Goal: Unclear

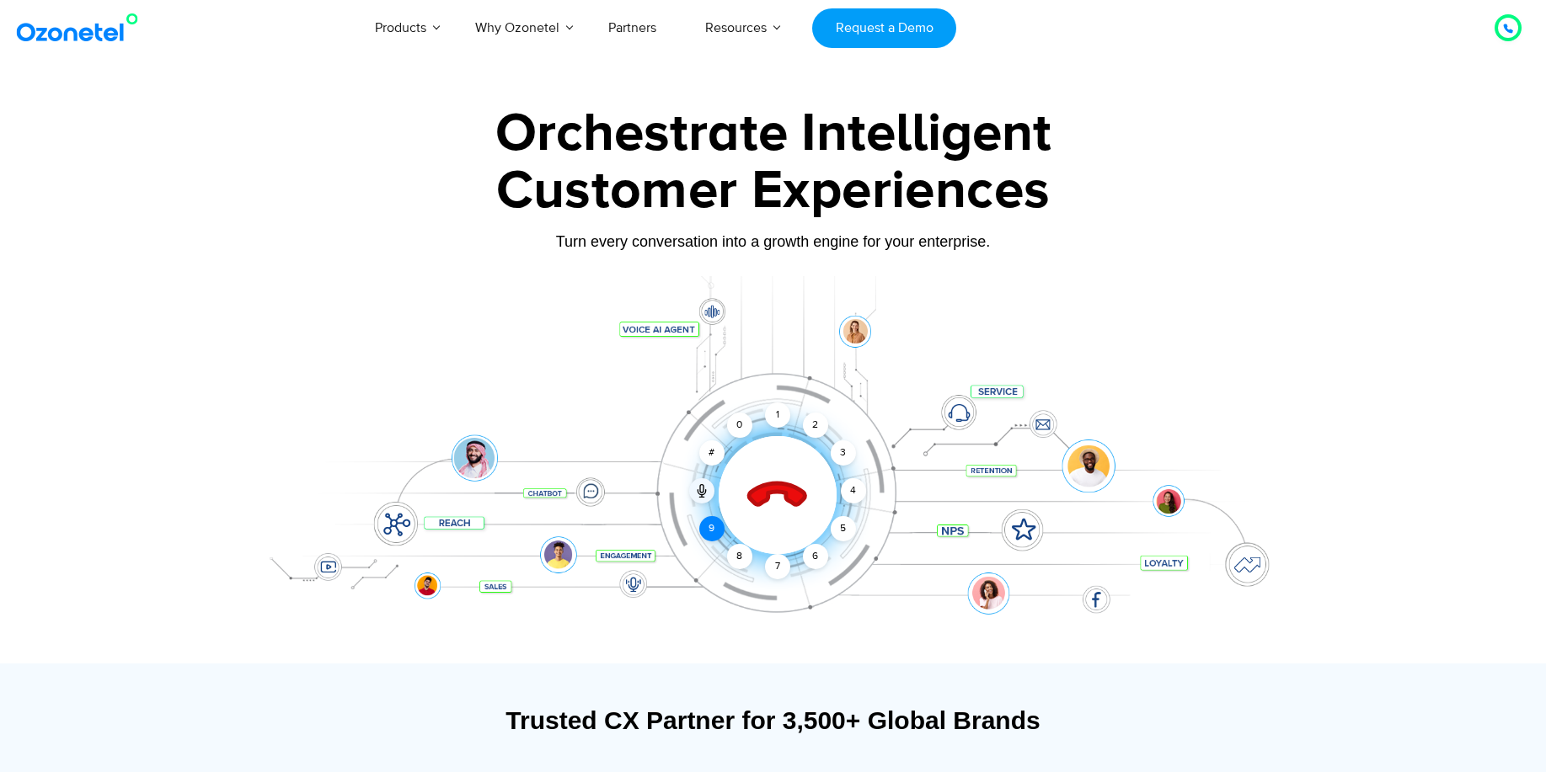
click at [713, 528] on div "9" at bounding box center [711, 528] width 25 height 25
click at [822, 561] on div "6" at bounding box center [815, 556] width 25 height 25
click at [766, 469] on div at bounding box center [776, 495] width 72 height 72
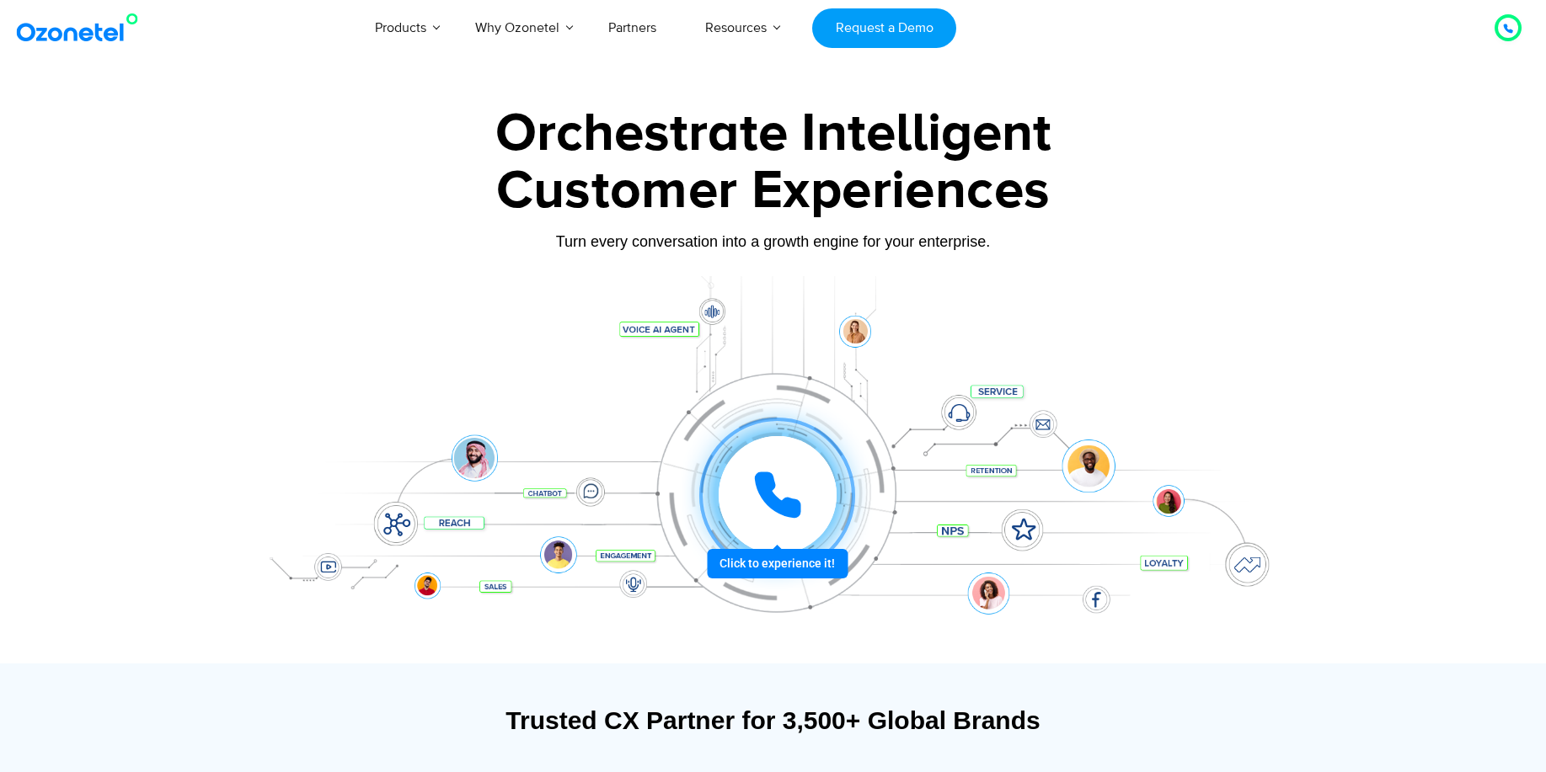
click at [766, 469] on div at bounding box center [778, 495] width 118 height 118
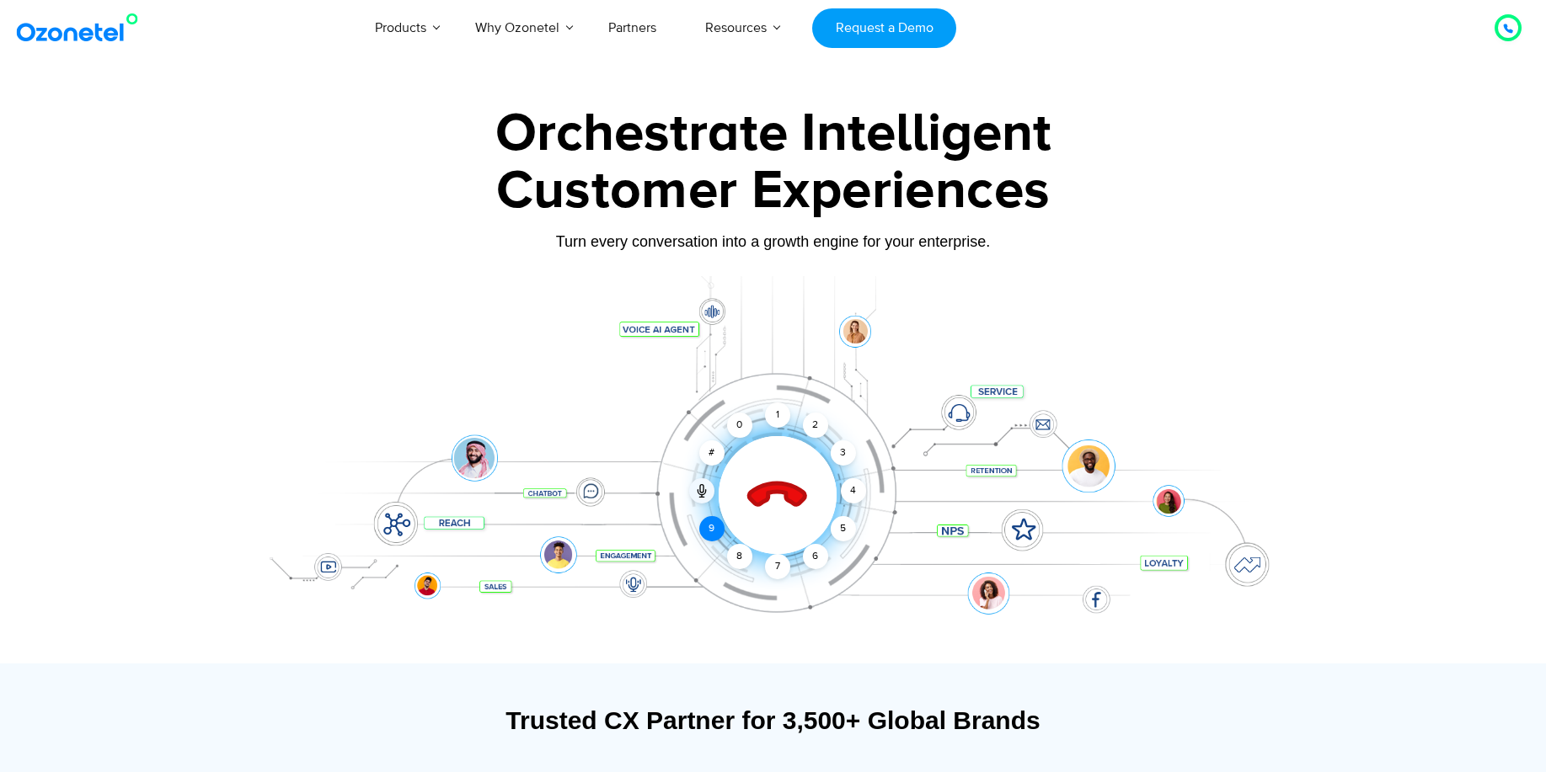
click at [717, 527] on div "9" at bounding box center [711, 528] width 25 height 25
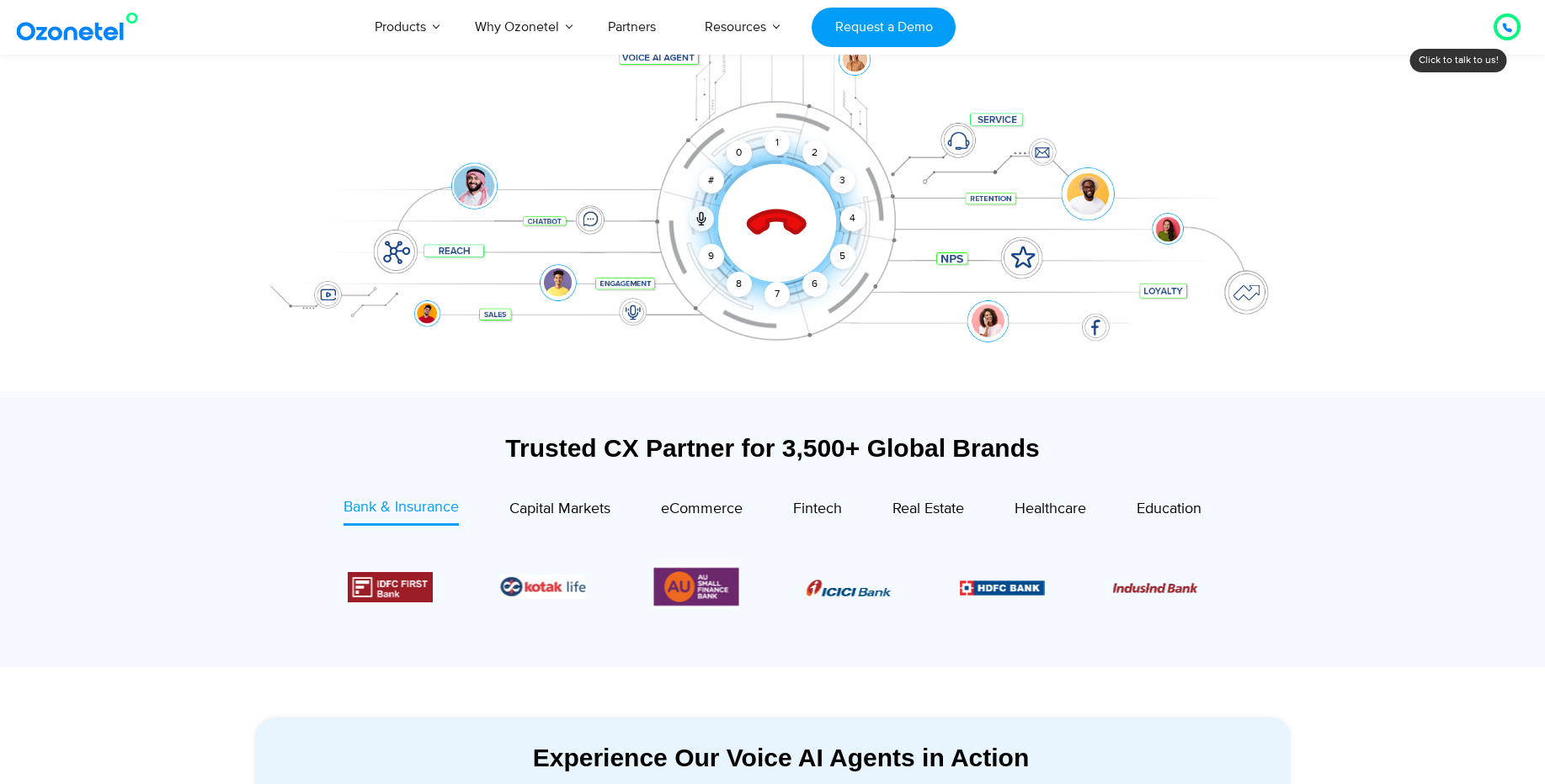
scroll to position [225, 0]
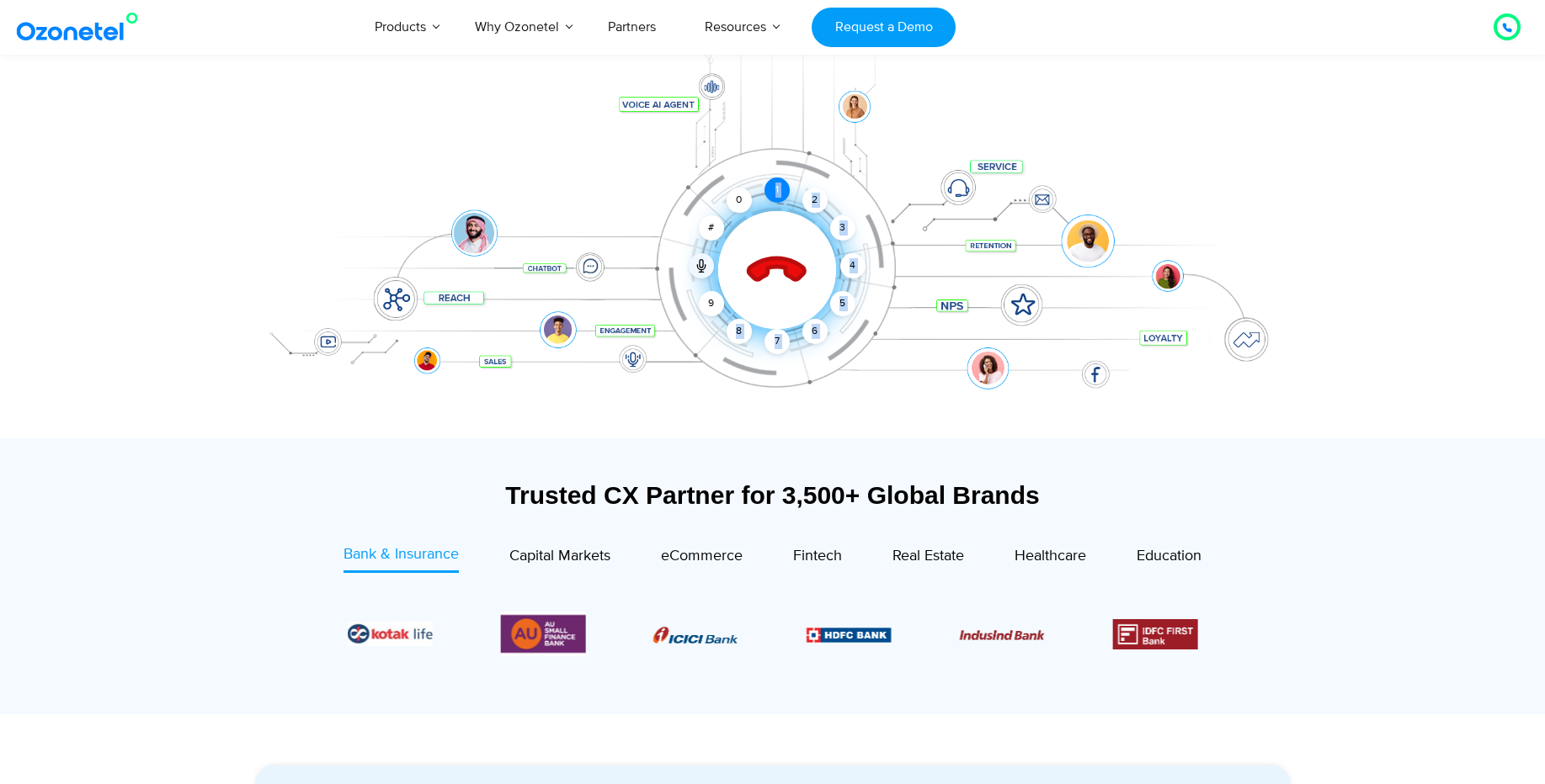
drag, startPoint x: 711, startPoint y: 298, endPoint x: 776, endPoint y: 182, distance: 133.0
click at [772, 182] on div "1 2 3 4 5 6 7 8 9 # 0" at bounding box center [714, 203] width 118 height 118
drag, startPoint x: 716, startPoint y: 309, endPoint x: 760, endPoint y: 326, distance: 47.2
click at [760, 326] on div "1 2 3 4 5 6 7 8 9 # 0" at bounding box center [777, 270] width 118 height 118
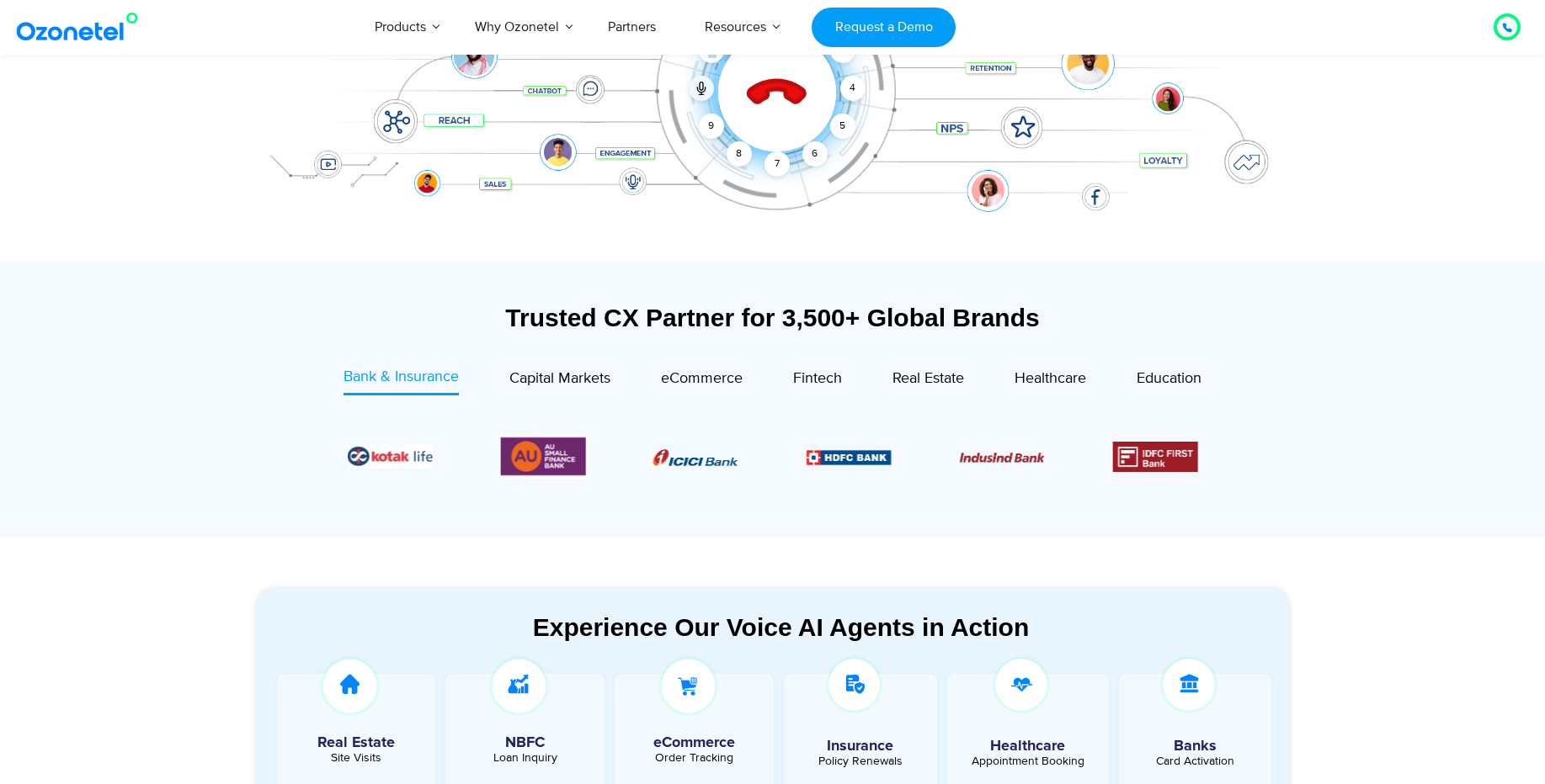
scroll to position [408, 0]
